Goal: Information Seeking & Learning: Learn about a topic

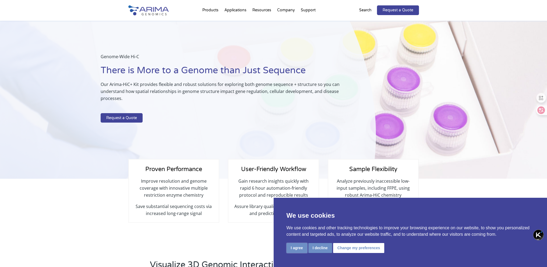
click at [297, 248] on button "I agree" at bounding box center [297, 248] width 21 height 10
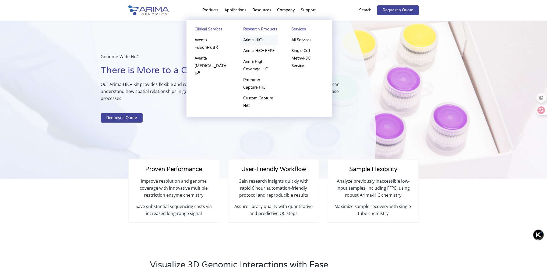
click at [256, 39] on link "Arima-HiC+" at bounding box center [258, 40] width 37 height 11
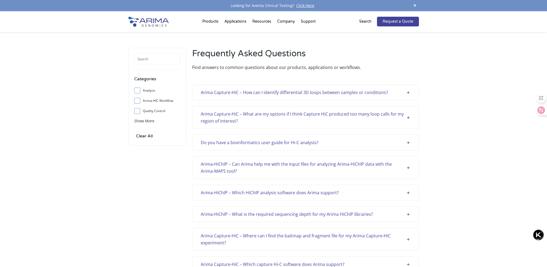
drag, startPoint x: 253, startPoint y: 142, endPoint x: 155, endPoint y: 172, distance: 102.7
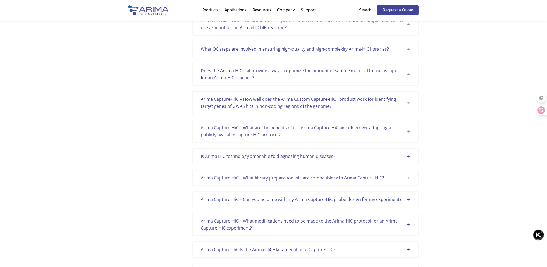
scroll to position [675, 0]
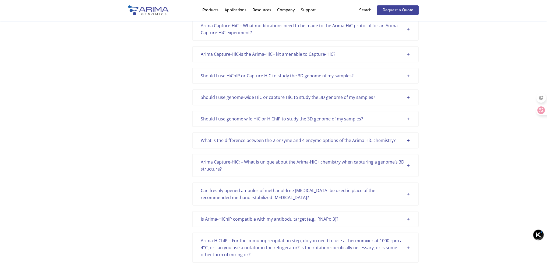
drag, startPoint x: 311, startPoint y: 135, endPoint x: 181, endPoint y: 143, distance: 130.2
click at [180, 144] on div "Categories Analysis Arima-HIC Workflow Quality Control Sample Support Show More…" at bounding box center [273, 163] width 291 height 1581
click at [410, 137] on div "What is the difference between the 2 enzyme and 4 enzyme options of the Arima H…" at bounding box center [305, 140] width 209 height 7
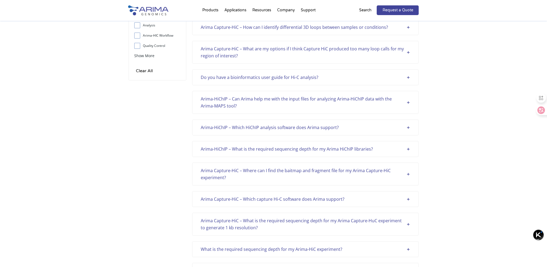
scroll to position [0, 0]
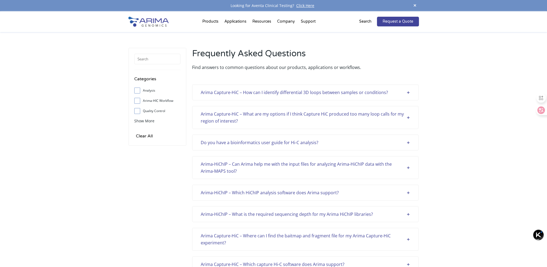
click at [405, 141] on div "Do you have a bioinformatics user guide for Hi-C analysis?" at bounding box center [305, 142] width 209 height 7
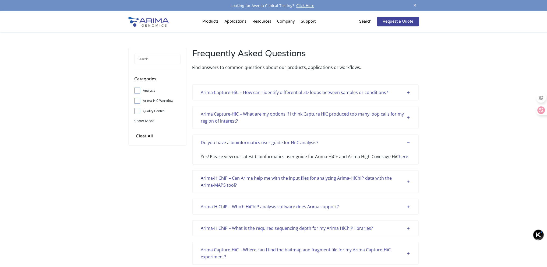
click at [400, 154] on link "here" at bounding box center [403, 156] width 9 height 6
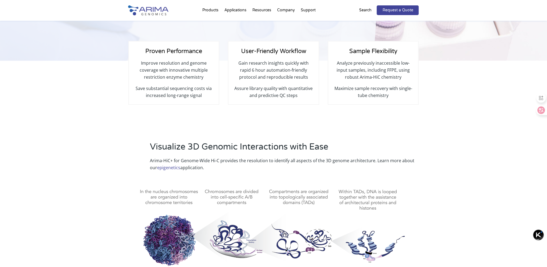
scroll to position [130, 0]
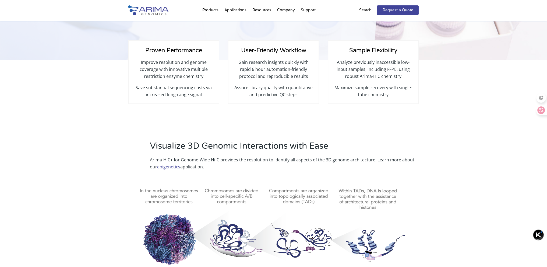
drag, startPoint x: 159, startPoint y: 166, endPoint x: 253, endPoint y: 174, distance: 94.1
click at [253, 174] on div "Visualize 3D Genomic Interactions with Ease Arima-HiC+ for Genome-Wide Hi-C pro…" at bounding box center [273, 226] width 291 height 173
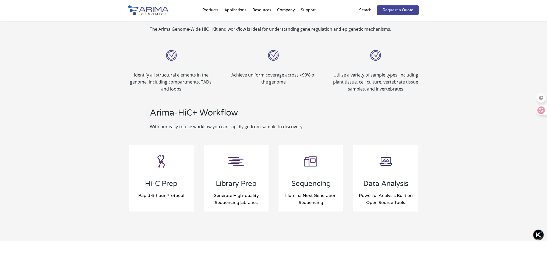
scroll to position [477, 0]
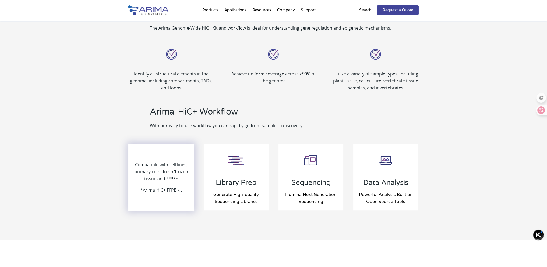
click at [162, 170] on p "Compatible with cell lines, primary cells, fresh/frozen tissue and FFPE*" at bounding box center [161, 173] width 65 height 25
click at [159, 189] on p "*Arima-HiC+ FFPE kit" at bounding box center [161, 189] width 42 height 7
click at [157, 171] on p "Compatible with cell lines, primary cells, fresh/frozen tissue and FFPE*" at bounding box center [161, 173] width 65 height 25
click at [158, 161] on p "Compatible with cell lines, primary cells, fresh/frozen tissue and FFPE*" at bounding box center [161, 173] width 65 height 25
click at [157, 166] on p "Compatible with cell lines, primary cells, fresh/frozen tissue and FFPE*" at bounding box center [161, 173] width 65 height 25
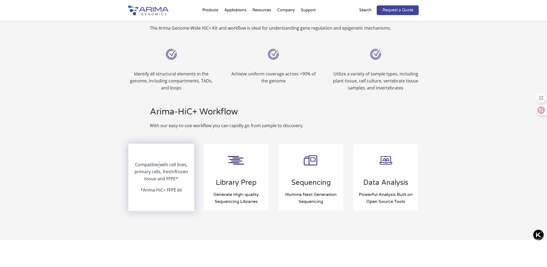
click at [157, 166] on p "Compatible with cell lines, primary cells, fresh/frozen tissue and FFPE*" at bounding box center [161, 173] width 65 height 25
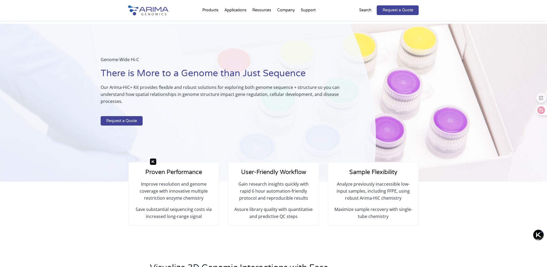
scroll to position [0, 0]
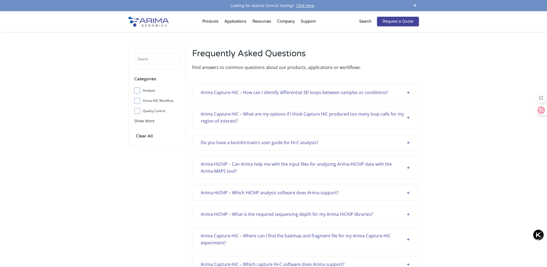
click at [408, 92] on div "Arima Capture-HiC – How can I identify differential 3D loops between samples or…" at bounding box center [305, 92] width 209 height 7
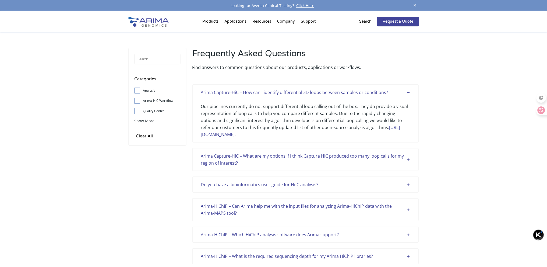
click at [407, 158] on div "Arima Capture-HiC – What are my options if I think Capture HiC produced too man…" at bounding box center [305, 159] width 209 height 14
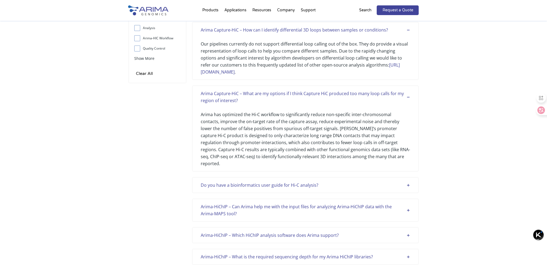
scroll to position [65, 0]
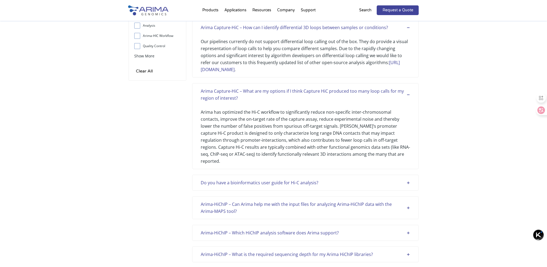
click at [408, 179] on div "Do you have a bioinformatics user guide for Hi-C analysis?" at bounding box center [305, 182] width 209 height 7
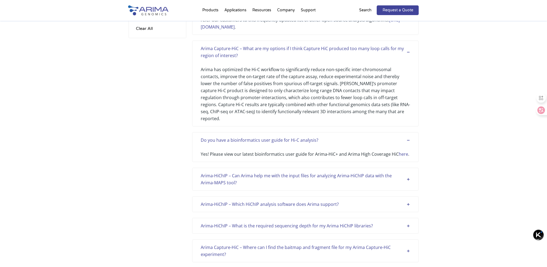
scroll to position [108, 0]
click at [407, 171] on div "Arima-HiChIP – Can Arima help me with the input files for analyzing Arima-HiChI…" at bounding box center [305, 178] width 209 height 14
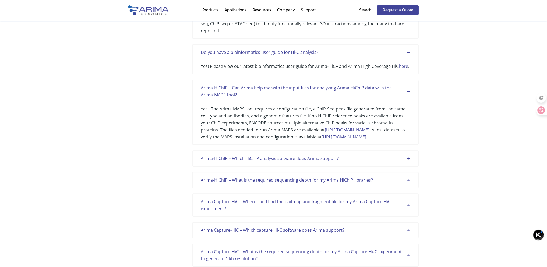
click at [407, 156] on div "Arima-HiChIP – Which HiChIP analysis software does Arima support?" at bounding box center [305, 158] width 209 height 7
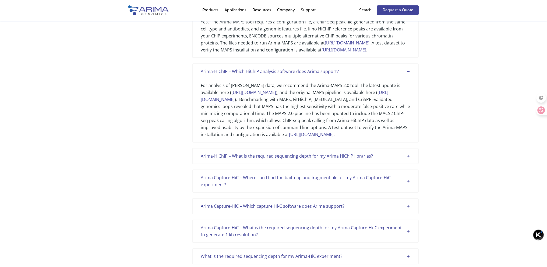
click at [405, 159] on div "Arima-HiChIP – What is the required sequencing depth for my Arima HiChIP librar…" at bounding box center [305, 155] width 209 height 7
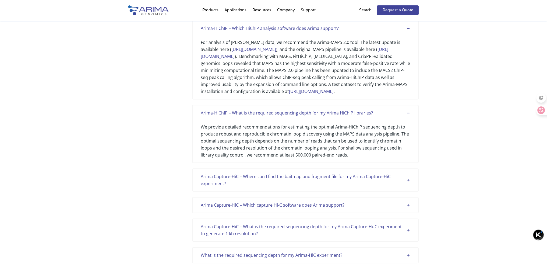
scroll to position [326, 0]
click at [407, 184] on div "Arima Capture-HiC – Where can I find the baitmap and fragment file for my Arima…" at bounding box center [305, 179] width 209 height 14
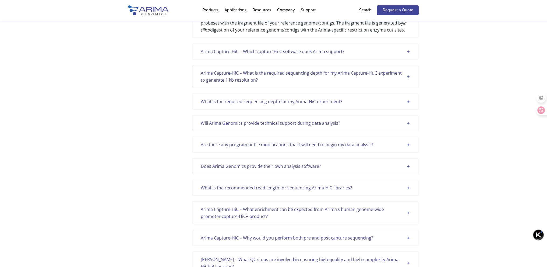
scroll to position [521, 0]
click at [407, 55] on div "Arima Capture-HiC – Which capture Hi-C software does Arima support?" at bounding box center [305, 51] width 209 height 7
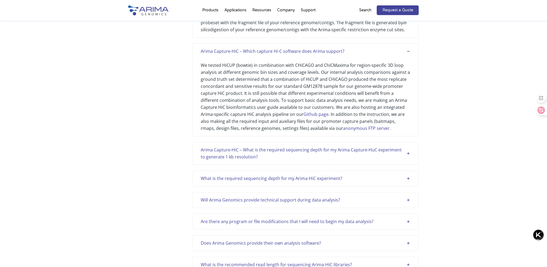
click at [407, 160] on div "Arima Capture-HiC – What is the required sequencing depth for my Arima Capture-…" at bounding box center [305, 153] width 209 height 14
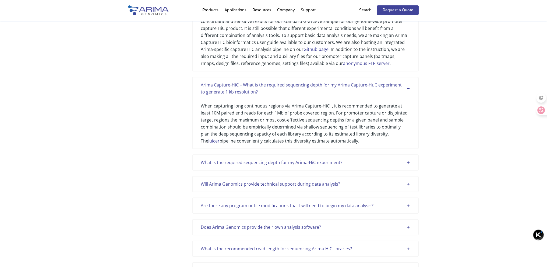
scroll to position [586, 0]
click at [406, 166] on div "What is the required sequencing depth for my Arima-HiC experiment?" at bounding box center [305, 162] width 209 height 7
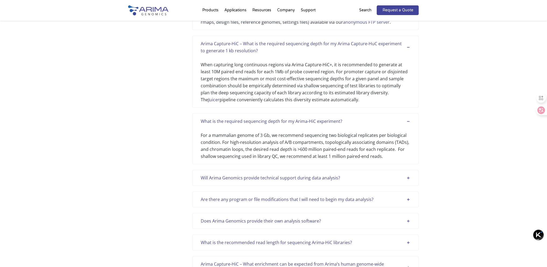
scroll to position [630, 0]
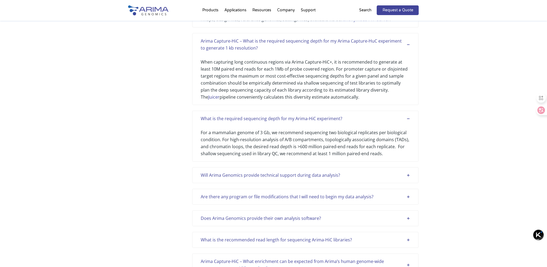
click at [405, 178] on div "Will Arima Genomics provide technical support during data analysis?" at bounding box center [305, 174] width 209 height 7
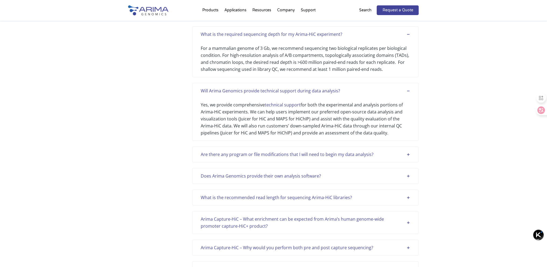
scroll to position [716, 0]
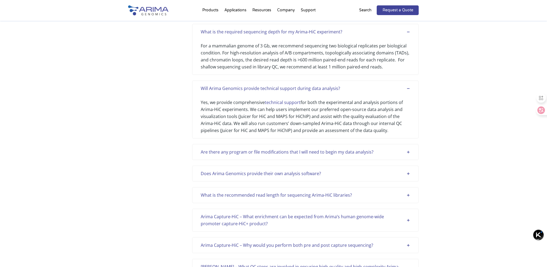
click at [409, 155] on div "Are there any program or file modifications that I will need to begin my data a…" at bounding box center [305, 151] width 209 height 7
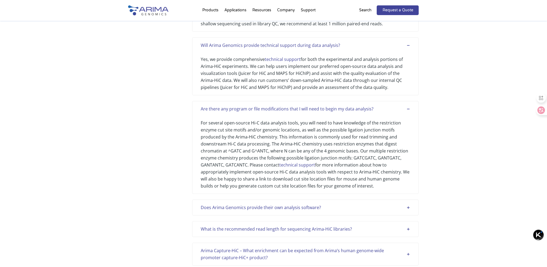
scroll to position [760, 0]
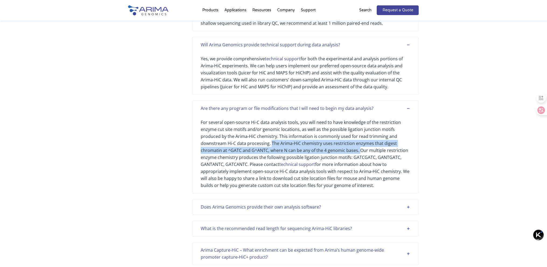
drag, startPoint x: 270, startPoint y: 147, endPoint x: 358, endPoint y: 153, distance: 88.5
click at [358, 153] on div "For several open-source Hi-C data analysis tools, you will need to have knowled…" at bounding box center [305, 150] width 209 height 77
copy div "The Arima-HiC chemistry uses restriction enzymes that digest chromatin at ^GATC…"
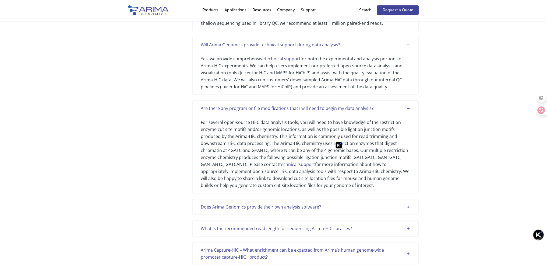
click at [295, 167] on link "technical support" at bounding box center [297, 164] width 36 height 6
